Goal: Information Seeking & Learning: Learn about a topic

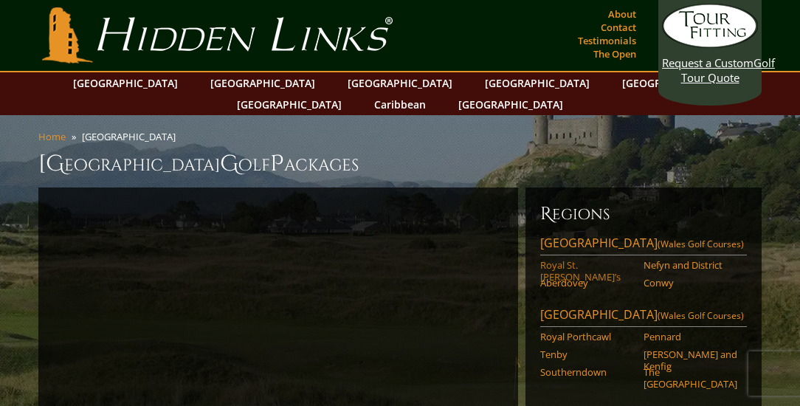
click at [594, 259] on link "Royal St. [PERSON_NAME]’s" at bounding box center [587, 271] width 94 height 24
click at [570, 277] on link "Aberdovey" at bounding box center [587, 283] width 94 height 12
click at [685, 259] on link "Nefyn and District" at bounding box center [691, 265] width 94 height 12
click at [670, 277] on link "Conwy" at bounding box center [691, 283] width 94 height 12
click at [659, 277] on link "Conwy" at bounding box center [691, 283] width 94 height 12
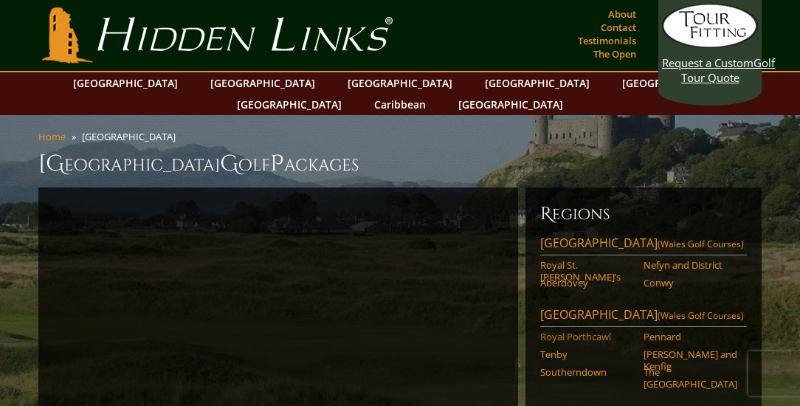
click at [561, 331] on link "Royal Porthcawl" at bounding box center [587, 337] width 94 height 12
click at [558, 348] on link "Tenby" at bounding box center [587, 354] width 94 height 12
click at [571, 366] on link "Southerndown" at bounding box center [587, 372] width 94 height 12
click at [654, 331] on link "Pennard" at bounding box center [691, 337] width 94 height 12
click at [666, 331] on link "Pennard" at bounding box center [691, 337] width 94 height 12
